Goal: Find contact information: Obtain details needed to contact an individual or organization

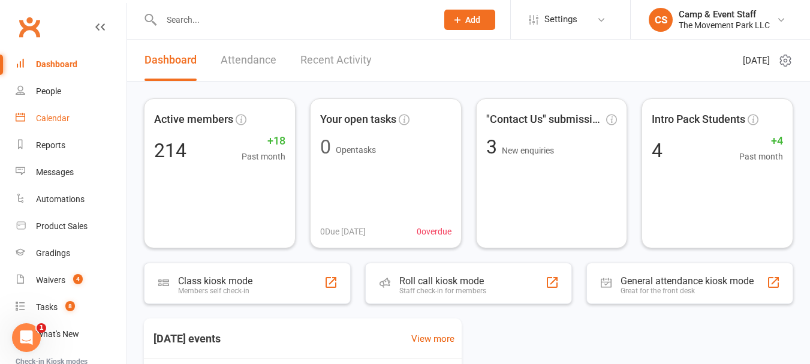
click at [62, 118] on div "Calendar" at bounding box center [53, 118] width 34 height 10
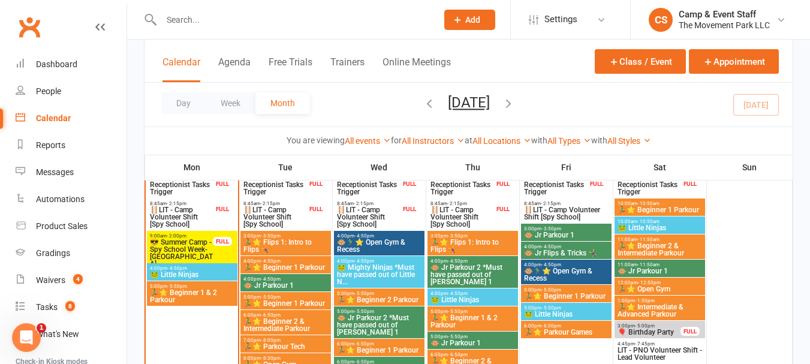
scroll to position [660, 0]
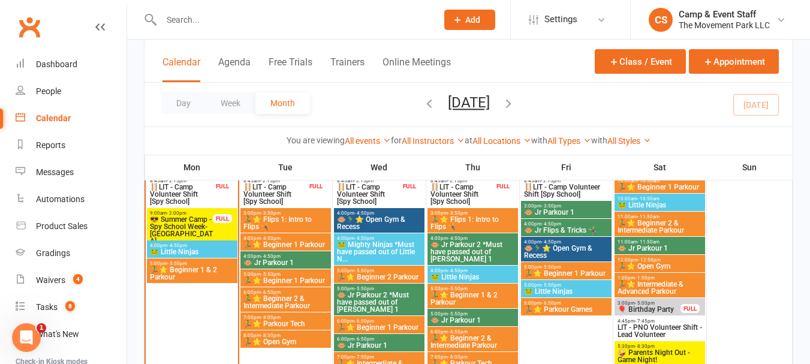
click at [193, 214] on span "9:00am - 2:00pm" at bounding box center [181, 213] width 64 height 5
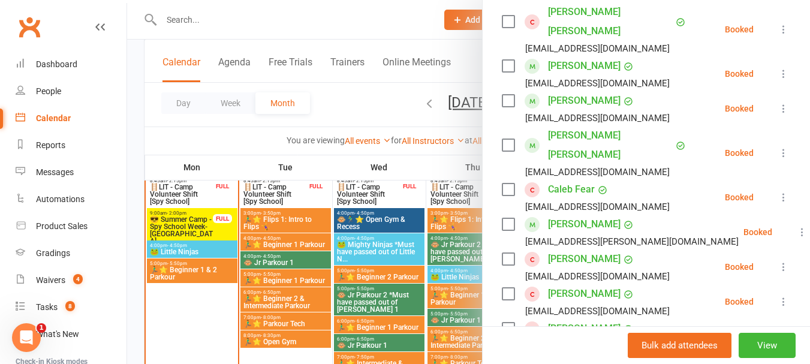
scroll to position [420, 0]
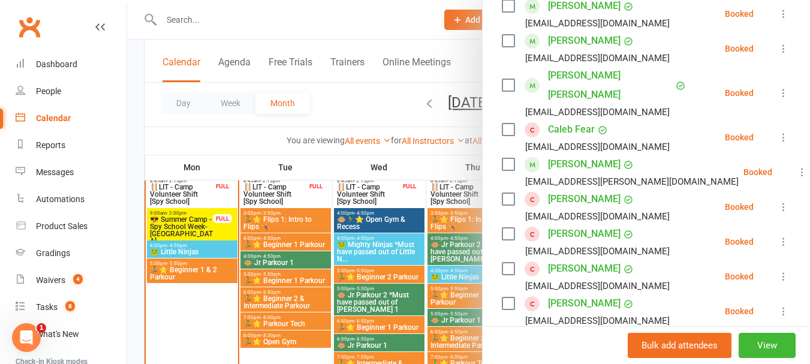
click at [568, 294] on link "[PERSON_NAME]" at bounding box center [584, 303] width 73 height 19
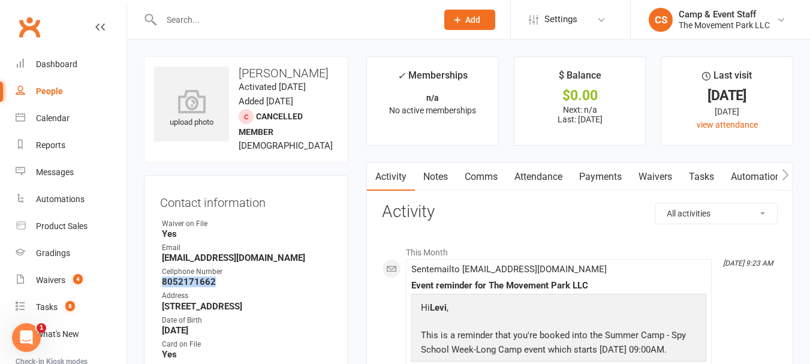
drag, startPoint x: 162, startPoint y: 281, endPoint x: 212, endPoint y: 279, distance: 49.9
click at [212, 279] on strong "8052171662" at bounding box center [247, 282] width 170 height 11
copy strong "8052171662"
click at [297, 223] on div "Waiver on File" at bounding box center [247, 223] width 170 height 11
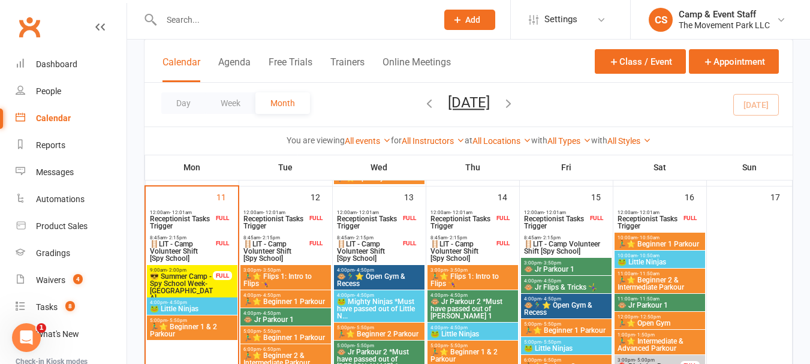
scroll to position [660, 0]
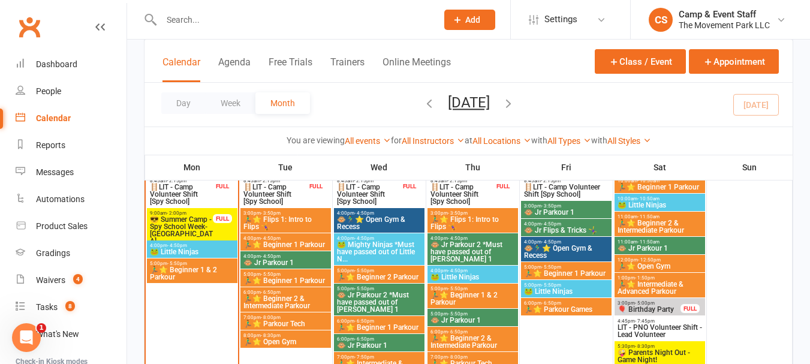
click at [193, 227] on span "😎 Summer Camp - Spy School Week-[GEOGRAPHIC_DATA]" at bounding box center [181, 230] width 64 height 29
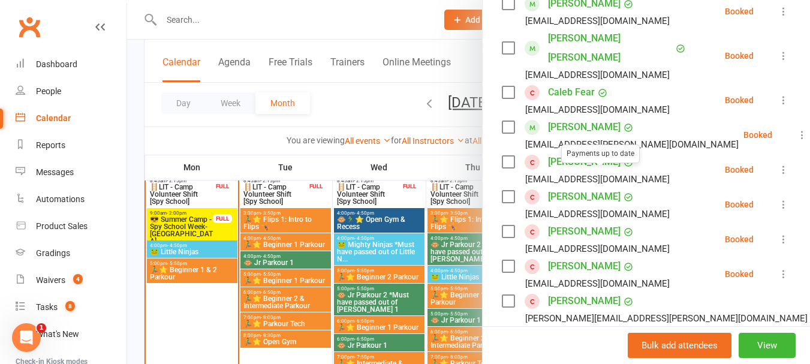
scroll to position [480, 0]
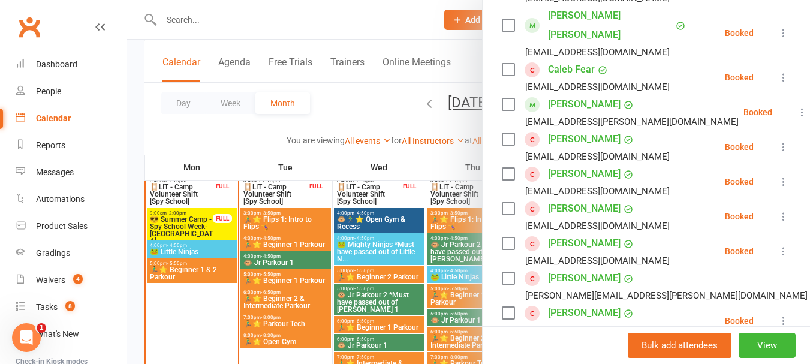
click at [596, 304] on link "[PERSON_NAME]" at bounding box center [584, 313] width 73 height 19
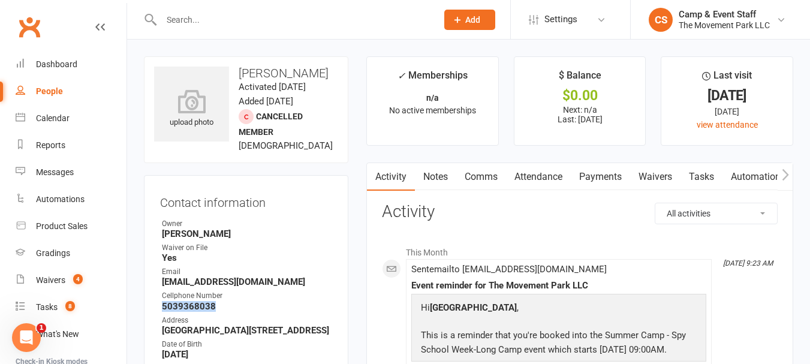
drag, startPoint x: 161, startPoint y: 304, endPoint x: 212, endPoint y: 309, distance: 51.2
click at [212, 309] on li "Cellphone Number [PHONE_NUMBER]" at bounding box center [246, 300] width 172 height 21
copy strong "5039368038"
